Goal: Task Accomplishment & Management: Manage account settings

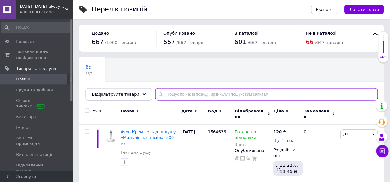
paste input "1437764"
type input "1437764"
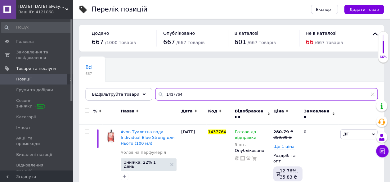
click at [188, 96] on input "1437764" at bounding box center [267, 94] width 221 height 12
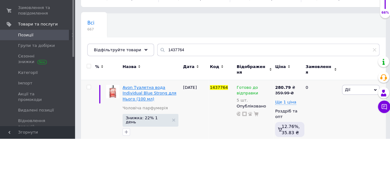
click at [138, 129] on span "Avon Туалетна вода Individual Blue Strong для Нього (100 мл)" at bounding box center [148, 137] width 53 height 16
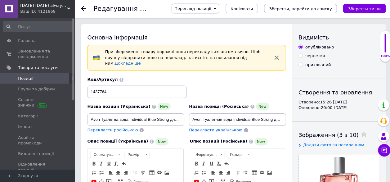
checkbox input "true"
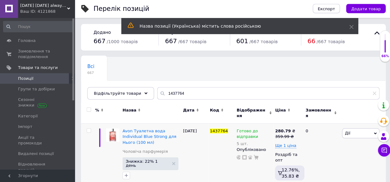
click at [147, 159] on span "Знижка: 22% 1 день" at bounding box center [146, 163] width 43 height 8
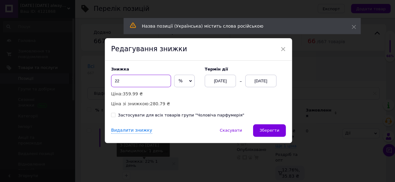
click at [128, 81] on input "22" at bounding box center [141, 81] width 60 height 12
type input "2"
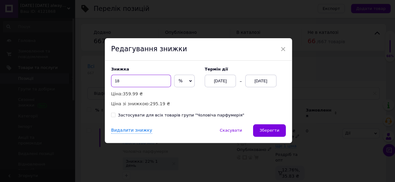
type input "18"
click at [258, 82] on div "[DATE]" at bounding box center [259, 81] width 31 height 12
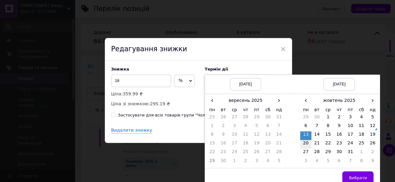
click at [302, 144] on td "20" at bounding box center [304, 144] width 11 height 9
click at [275, 103] on span "›" at bounding box center [277, 100] width 11 height 9
click at [275, 126] on td "12" at bounding box center [277, 127] width 11 height 9
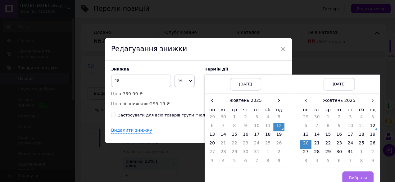
click at [358, 174] on button "Вибрати" at bounding box center [356, 177] width 31 height 12
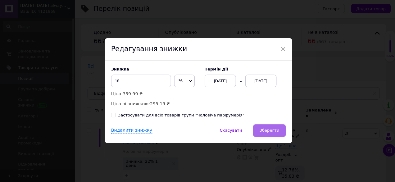
click at [273, 130] on span "Зберегти" at bounding box center [268, 130] width 20 height 5
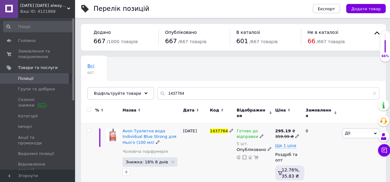
click at [283, 134] on div "359.99 ₴" at bounding box center [286, 137] width 24 height 6
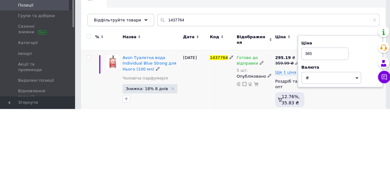
type input "365"
click at [206, 154] on div "[DATE]" at bounding box center [194, 156] width 27 height 64
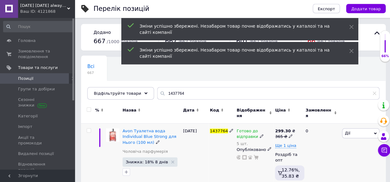
click at [285, 134] on div "365 ₴" at bounding box center [284, 137] width 20 height 6
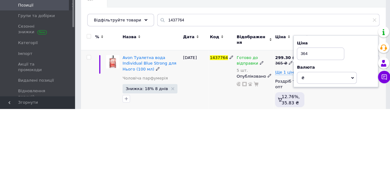
type input "364"
click at [206, 155] on div "[DATE]" at bounding box center [194, 156] width 27 height 64
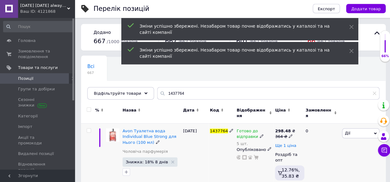
click at [285, 143] on span "Ще 1 ціна" at bounding box center [284, 145] width 21 height 5
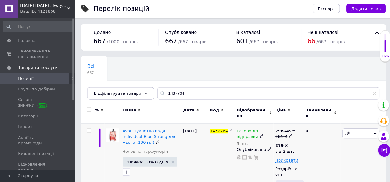
click at [283, 143] on div "279 ₴" at bounding box center [283, 146] width 19 height 6
click at [321, 129] on input "279" at bounding box center [330, 132] width 60 height 12
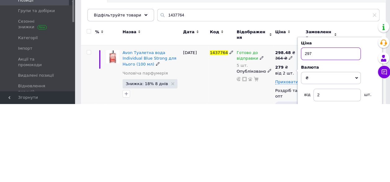
type input "297"
click at [211, 166] on div "1437764" at bounding box center [220, 163] width 27 height 78
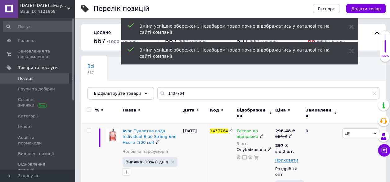
click at [248, 129] on span "Готово до відправки" at bounding box center [246, 135] width 21 height 12
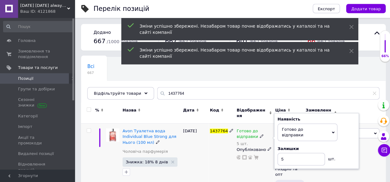
click at [349, 147] on div "Залишки 5 шт." at bounding box center [315, 156] width 78 height 20
click at [305, 153] on input "5" at bounding box center [299, 159] width 47 height 12
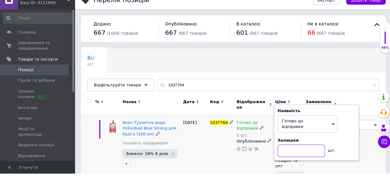
scroll to position [16, 0]
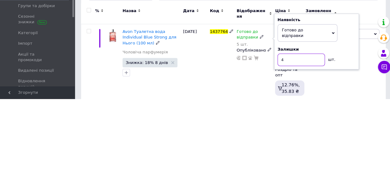
type input "4"
click at [155, 164] on div "Avon Туалетна вода Individual Blue Strong для Нього (100 мл) Чоловіча парфумері…" at bounding box center [151, 147] width 60 height 78
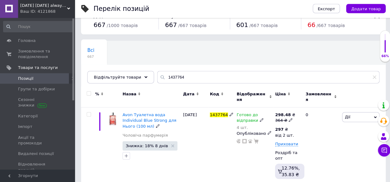
click at [146, 144] on span "Знижка: 18% 8 днів" at bounding box center [146, 146] width 42 height 4
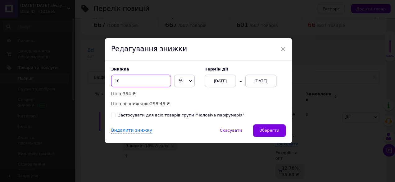
click at [131, 84] on input "18" at bounding box center [141, 81] width 60 height 12
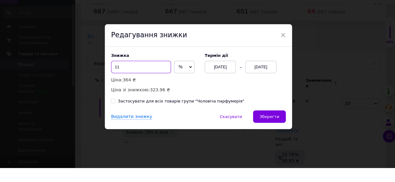
scroll to position [16, 0]
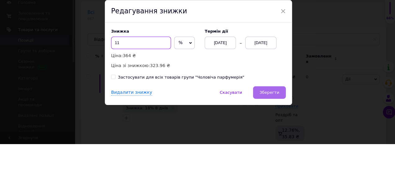
type input "11"
click at [268, 130] on span "Зберегти" at bounding box center [268, 130] width 20 height 5
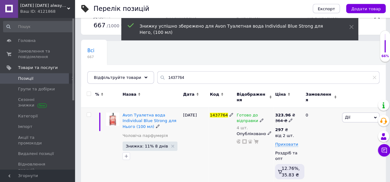
click at [281, 127] on div "297 ₴" at bounding box center [283, 130] width 19 height 6
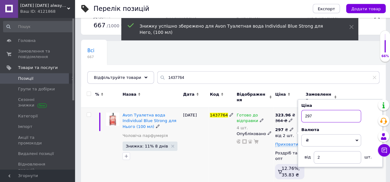
click at [321, 113] on input "297" at bounding box center [330, 116] width 60 height 12
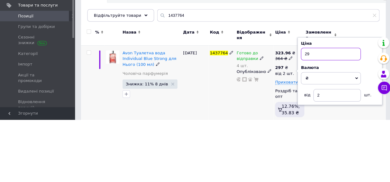
type input "2"
type input "321"
click at [211, 154] on div "1437764" at bounding box center [220, 147] width 27 height 78
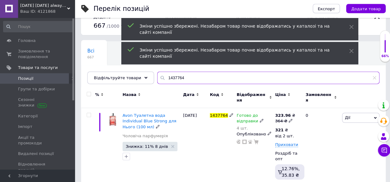
click at [187, 76] on input "1437764" at bounding box center [267, 78] width 221 height 12
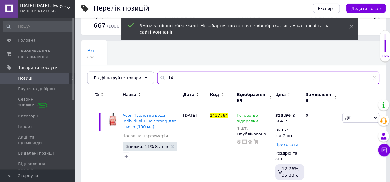
type input "1"
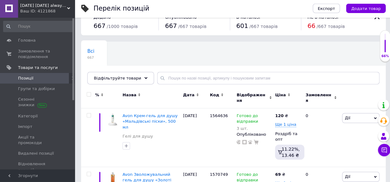
scroll to position [15, 0]
paste input "35797"
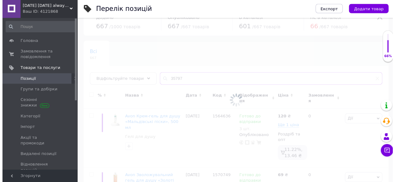
scroll to position [9, 0]
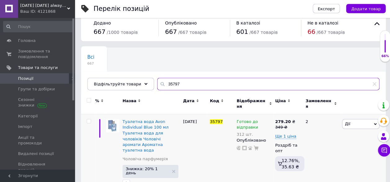
type input "35797"
click at [140, 167] on span "Знижка: 20% 1 день" at bounding box center [146, 171] width 43 height 8
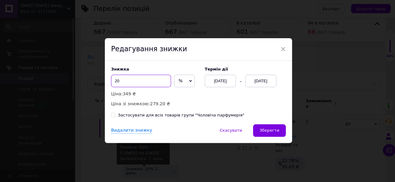
click at [136, 83] on input "20" at bounding box center [141, 81] width 60 height 12
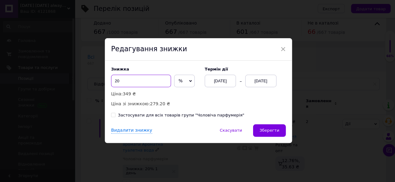
scroll to position [9, 0]
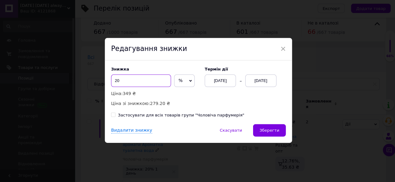
type input "2"
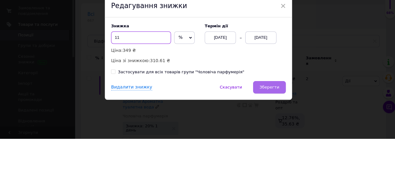
type input "11"
click at [271, 132] on span "Зберегти" at bounding box center [268, 130] width 20 height 5
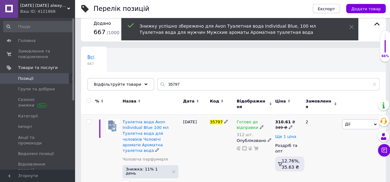
click at [283, 134] on span "Ще 1 ціна" at bounding box center [284, 136] width 21 height 5
click at [283, 134] on div "277 ₴" at bounding box center [283, 137] width 19 height 6
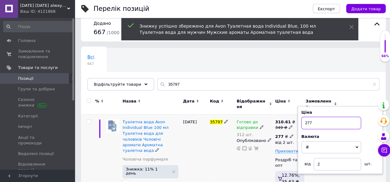
click at [319, 119] on input "277" at bounding box center [330, 123] width 60 height 12
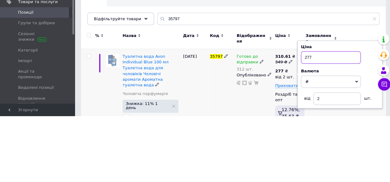
scroll to position [9, 0]
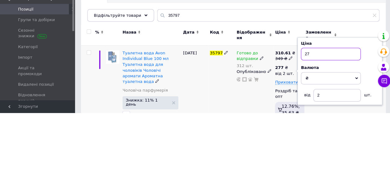
type input "2"
type input "308"
click at [219, 162] on div "35797" at bounding box center [220, 155] width 27 height 80
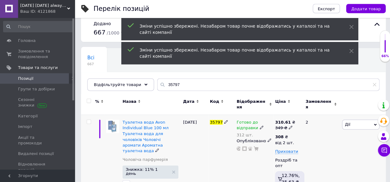
click at [247, 120] on span "Готово до відправки" at bounding box center [246, 126] width 21 height 12
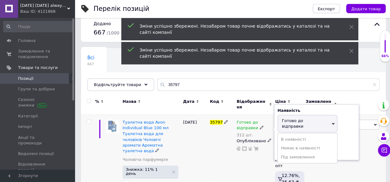
click at [348, 137] on div "Залишки" at bounding box center [315, 140] width 78 height 6
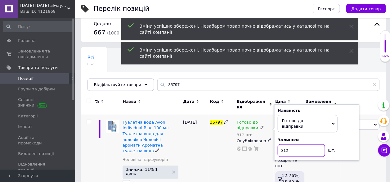
click at [293, 144] on input "312" at bounding box center [299, 150] width 47 height 12
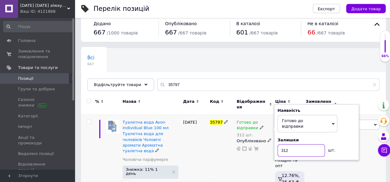
scroll to position [16, 0]
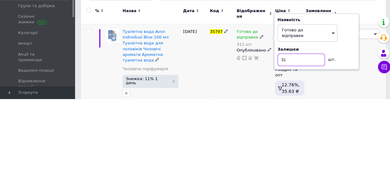
type input "3"
type input "6"
click at [212, 158] on div "35797" at bounding box center [220, 148] width 27 height 80
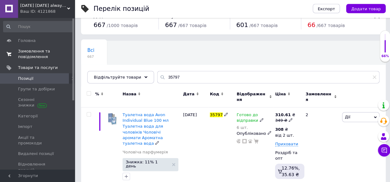
click at [35, 52] on span "Замовлення та повідомлення" at bounding box center [37, 54] width 39 height 11
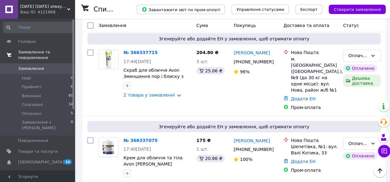
scroll to position [30, 0]
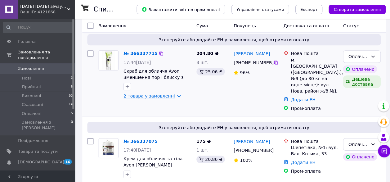
click at [147, 95] on link "2 товара у замовленні" at bounding box center [148, 95] width 51 height 5
